Goal: Navigation & Orientation: Find specific page/section

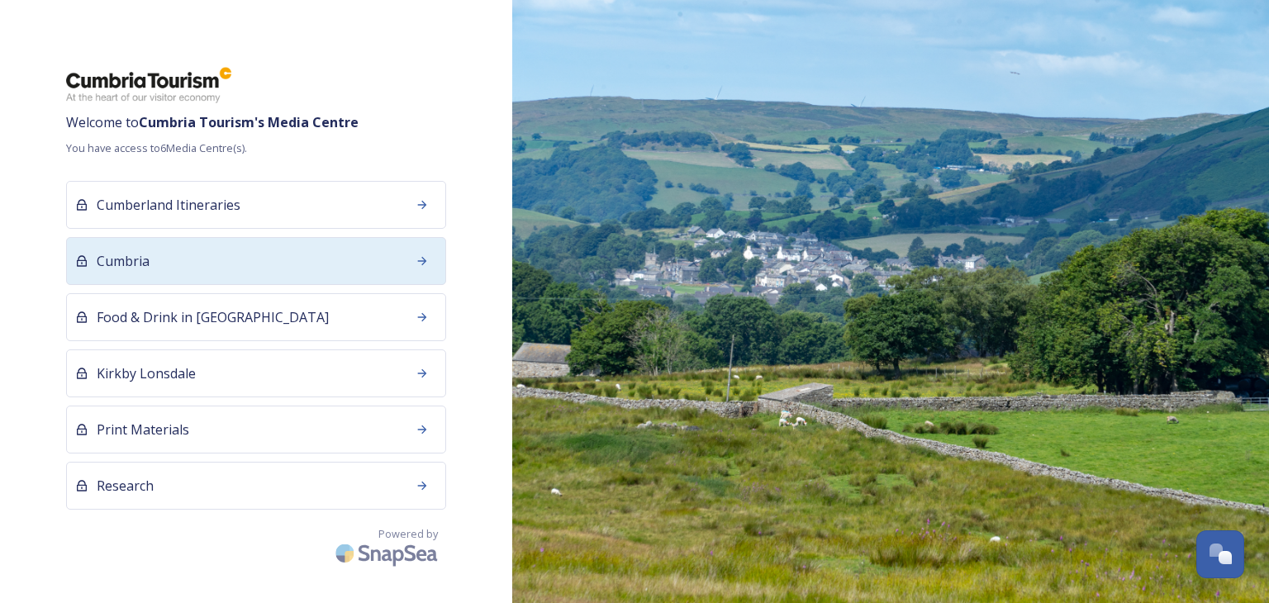
click at [131, 259] on span "Cumbria" at bounding box center [123, 261] width 53 height 20
